Goal: Task Accomplishment & Management: Use online tool/utility

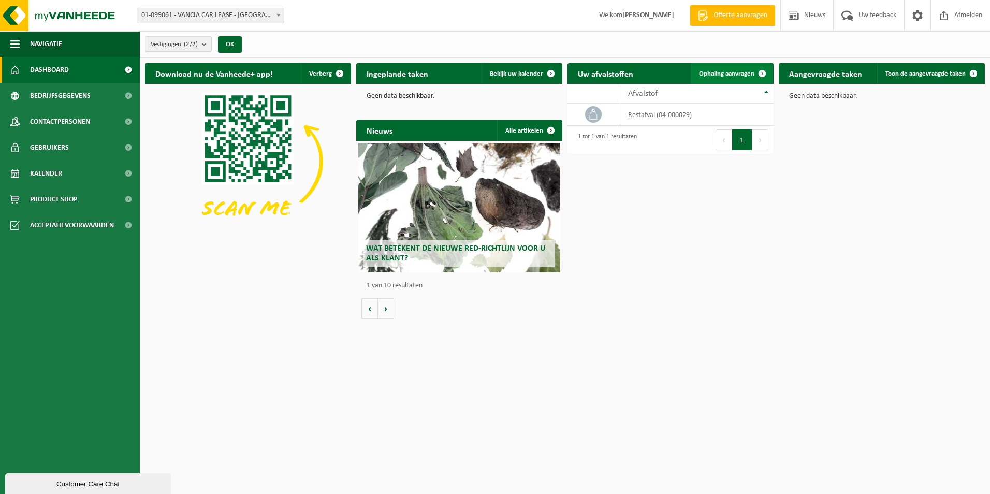
click at [720, 71] on span "Ophaling aanvragen" at bounding box center [726, 73] width 55 height 7
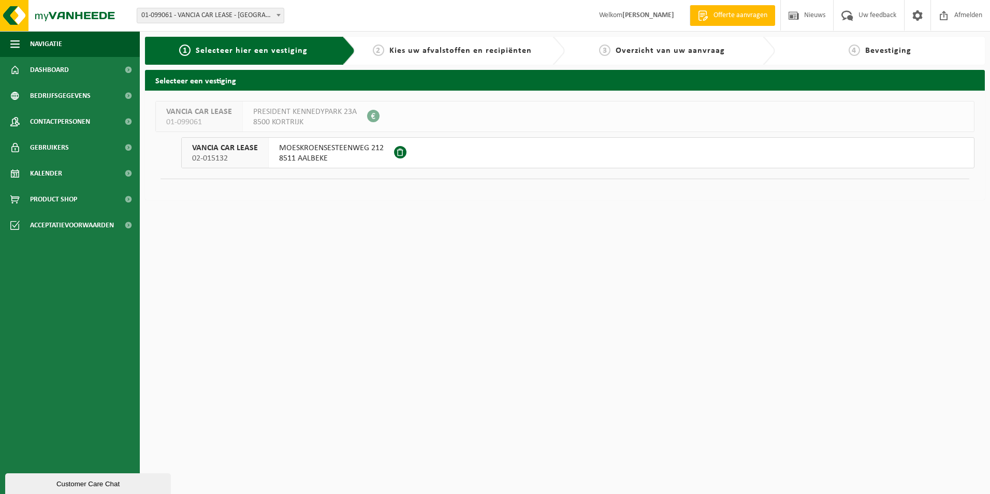
click at [333, 150] on span "MOESKROENSESTEENWEG 212" at bounding box center [331, 148] width 105 height 10
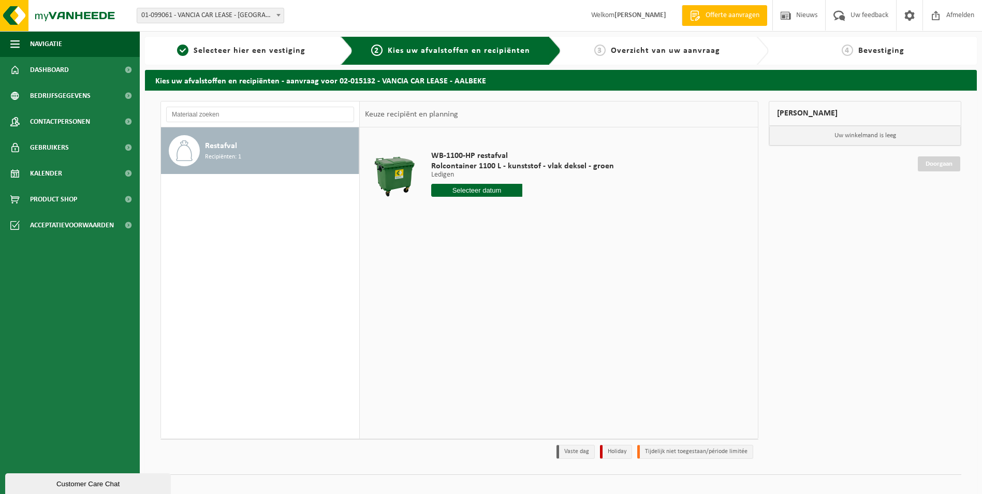
click at [479, 189] on input "text" at bounding box center [477, 190] width 92 height 13
click at [444, 264] on div "6" at bounding box center [441, 265] width 18 height 17
type input "Van 2025-10-06"
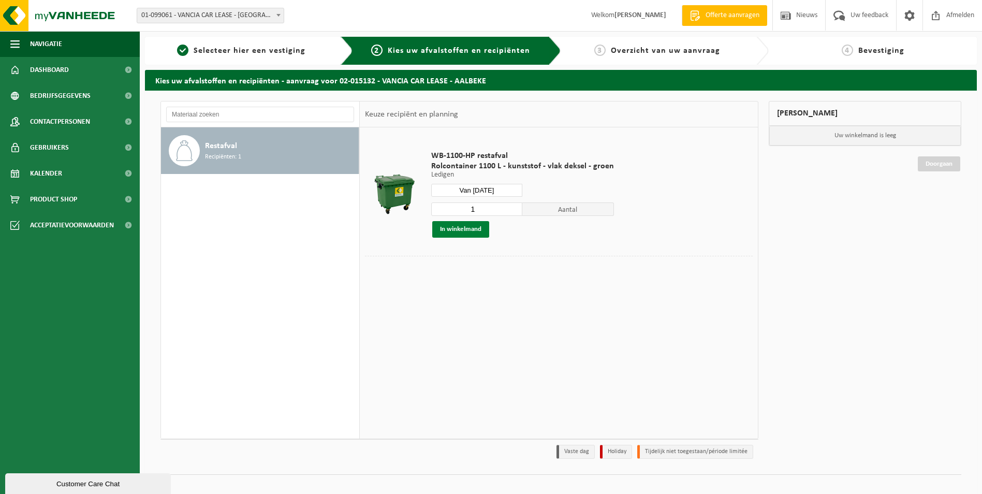
click at [472, 232] on button "In winkelmand" at bounding box center [460, 229] width 57 height 17
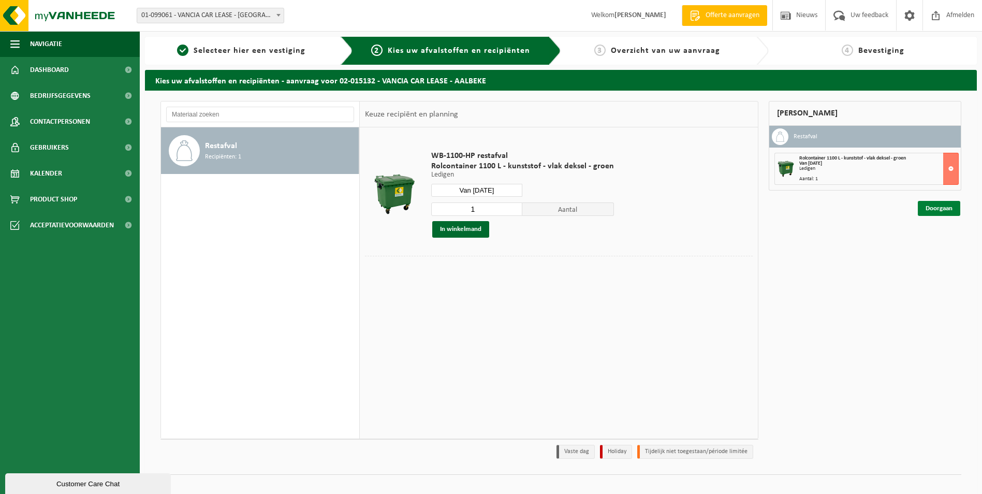
click at [931, 210] on link "Doorgaan" at bounding box center [939, 208] width 42 height 15
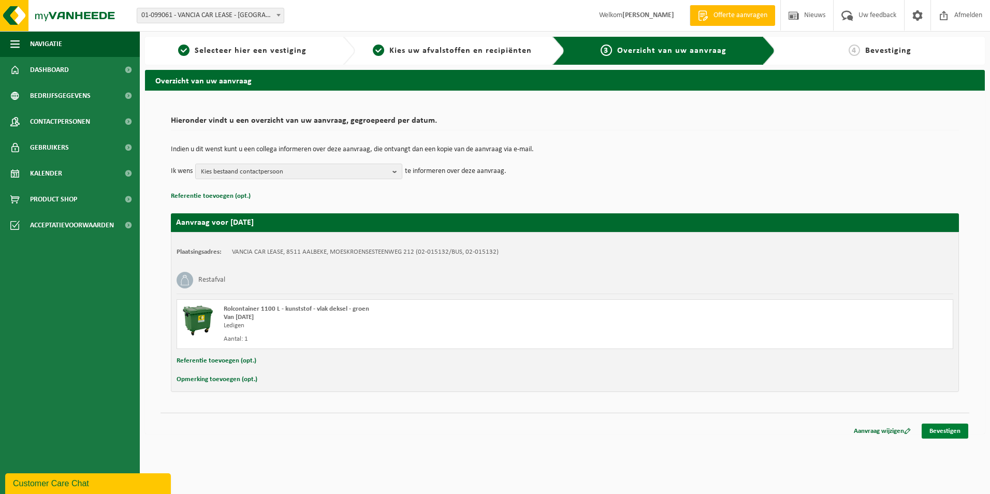
click at [946, 430] on link "Bevestigen" at bounding box center [944, 430] width 47 height 15
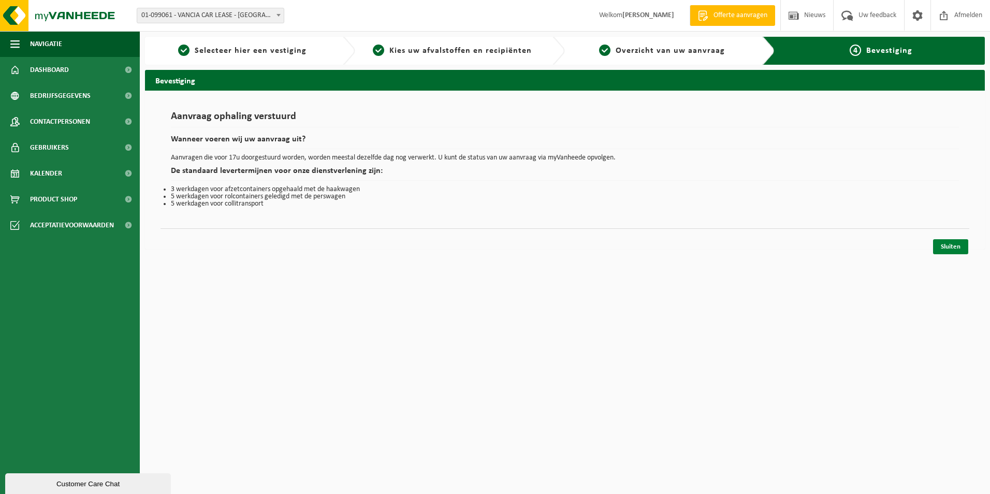
click at [940, 248] on link "Sluiten" at bounding box center [950, 246] width 35 height 15
